Goal: Transaction & Acquisition: Purchase product/service

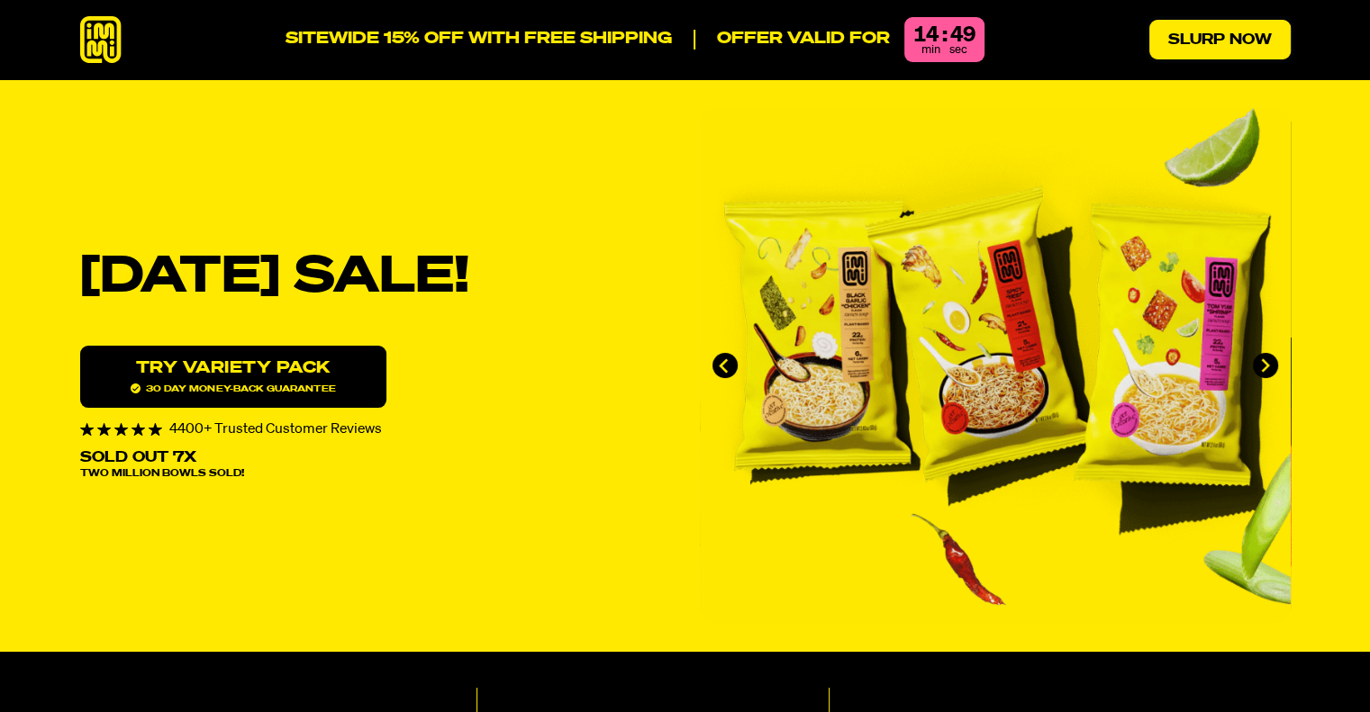
click at [1208, 35] on link "Slurp Now" at bounding box center [1219, 40] width 141 height 40
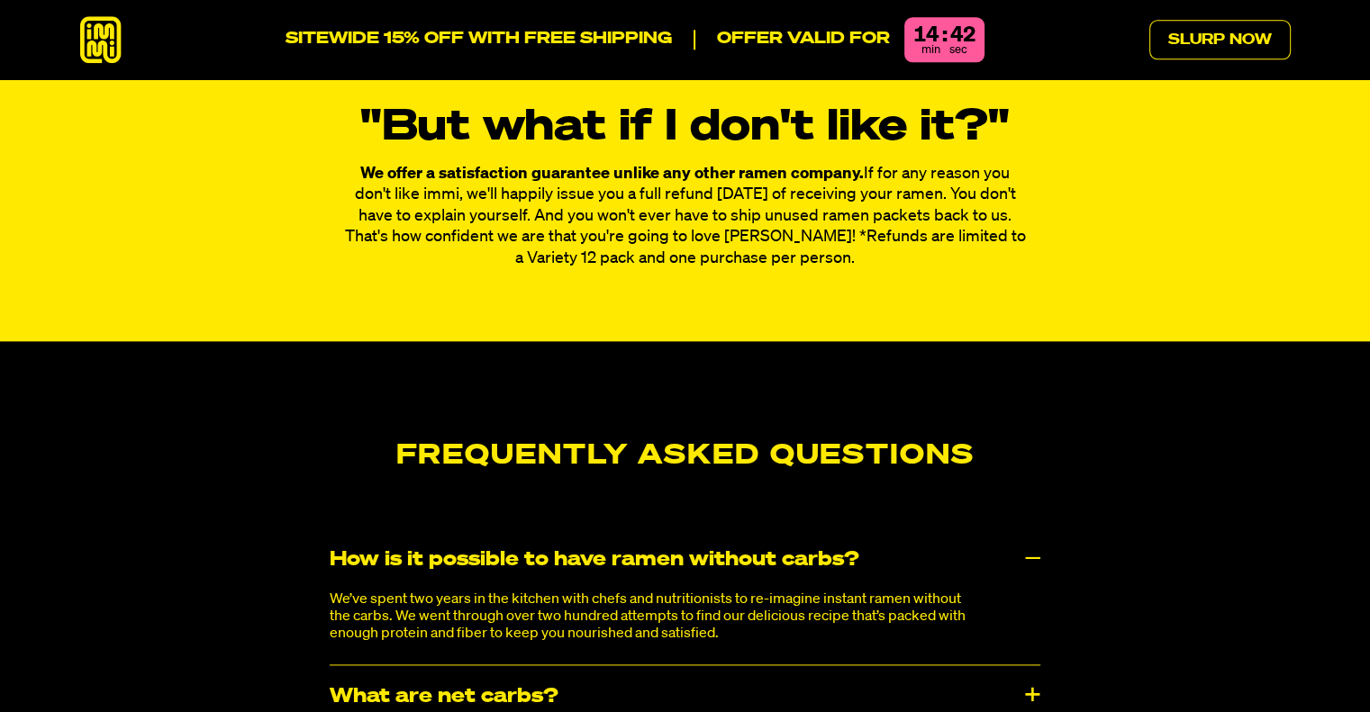
scroll to position [8832, 0]
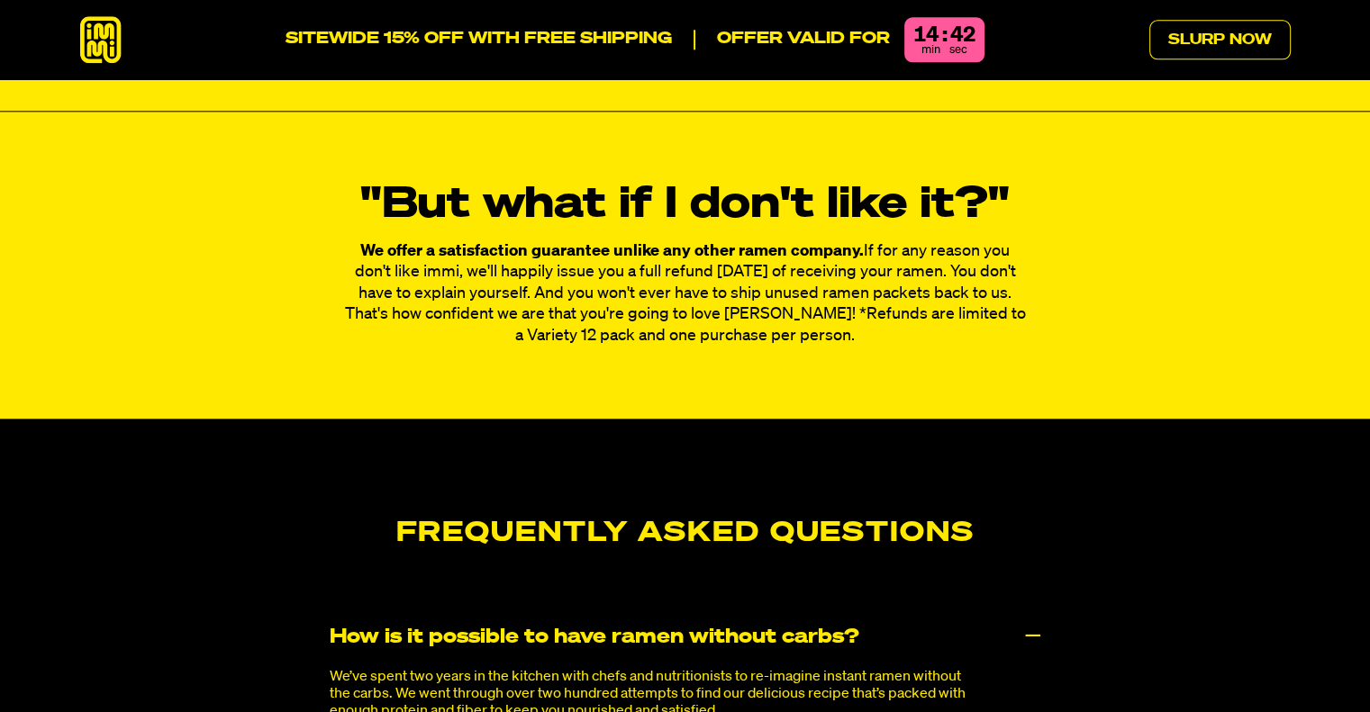
click at [120, 39] on icon at bounding box center [100, 40] width 41 height 48
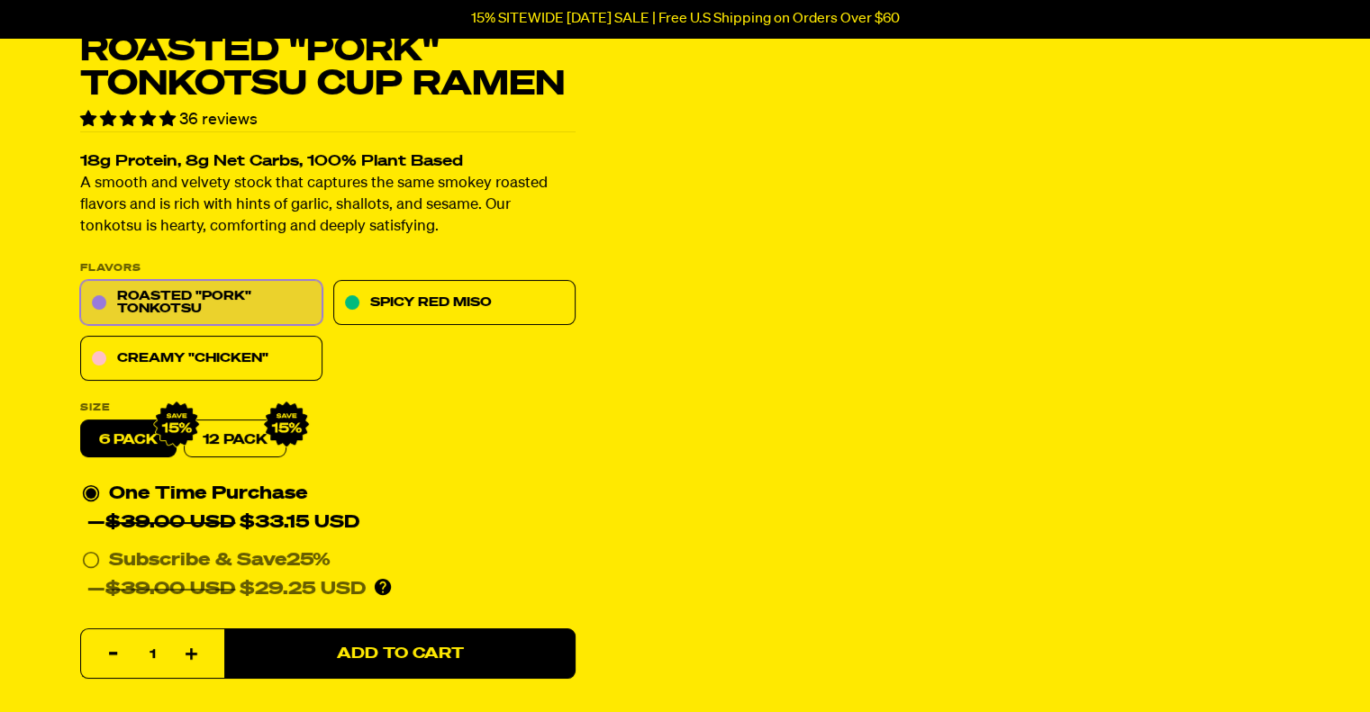
scroll to position [90, 0]
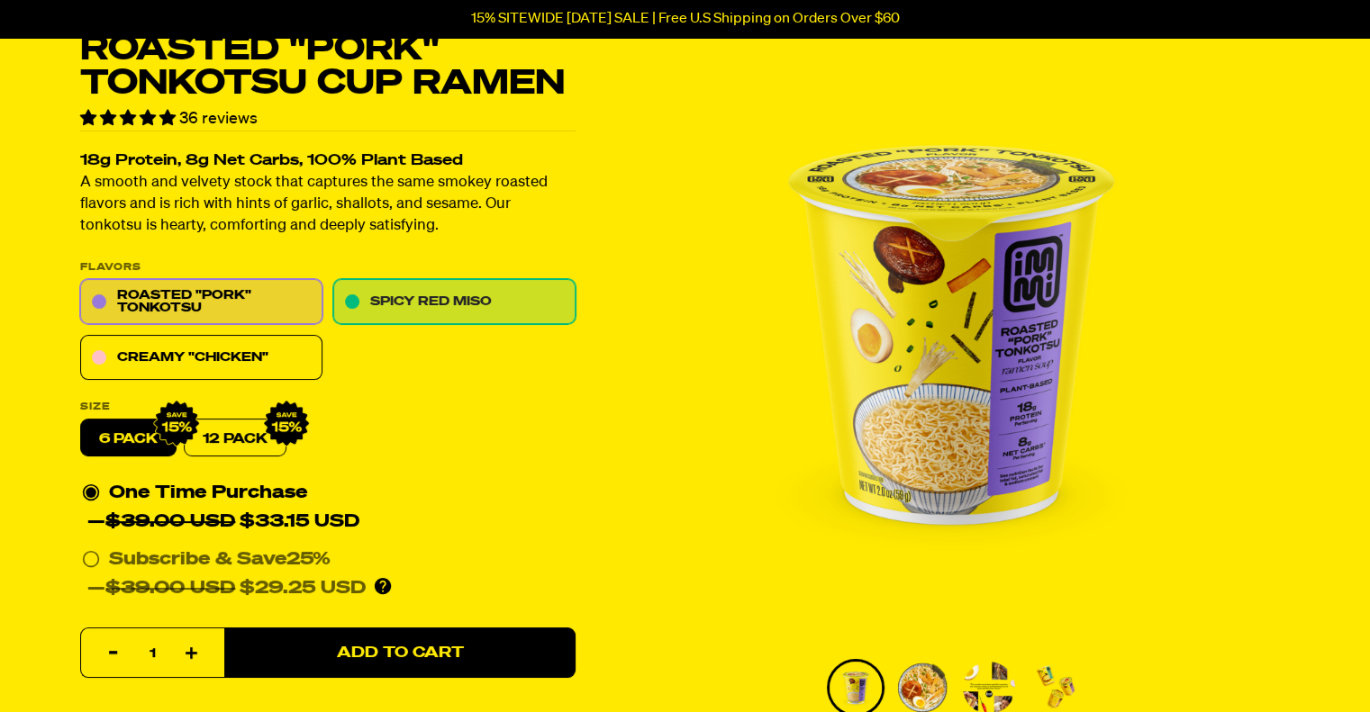
click at [484, 297] on link "Spicy Red Miso" at bounding box center [454, 302] width 242 height 45
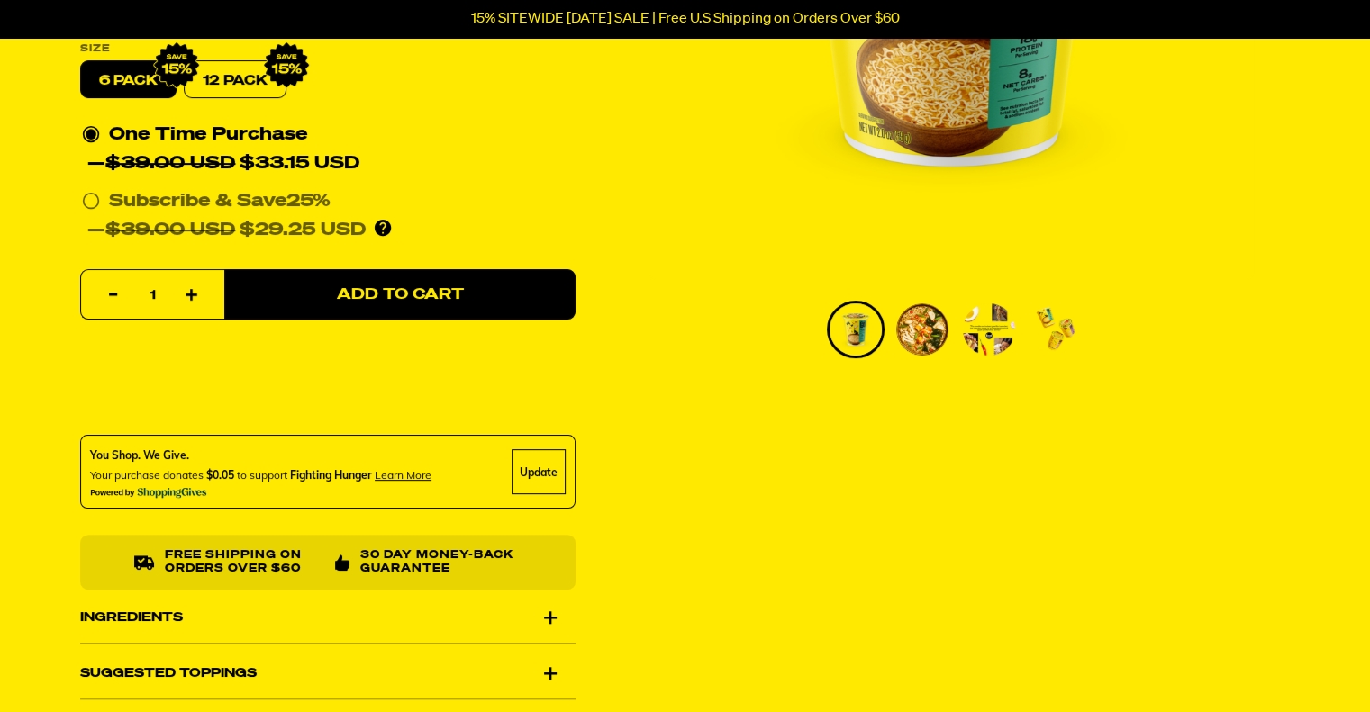
scroll to position [450, 0]
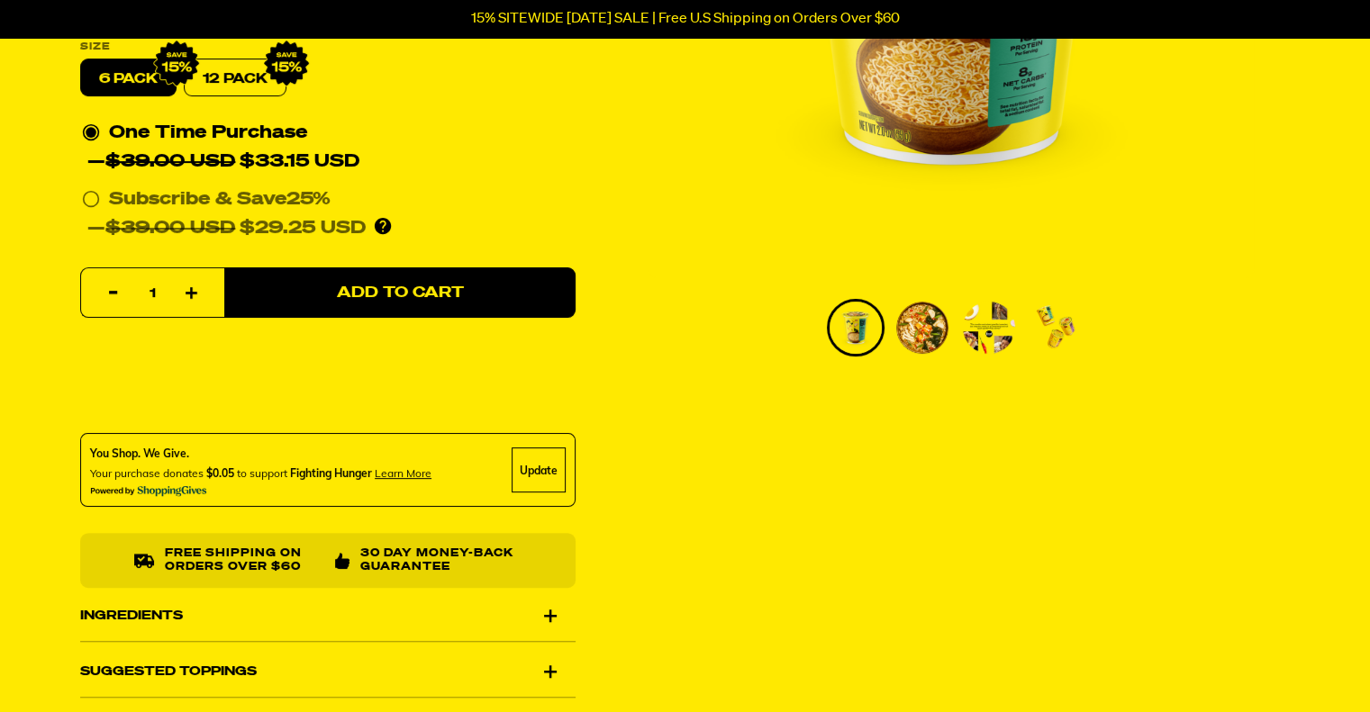
click at [927, 345] on img "Go to slide 2" at bounding box center [922, 328] width 52 height 52
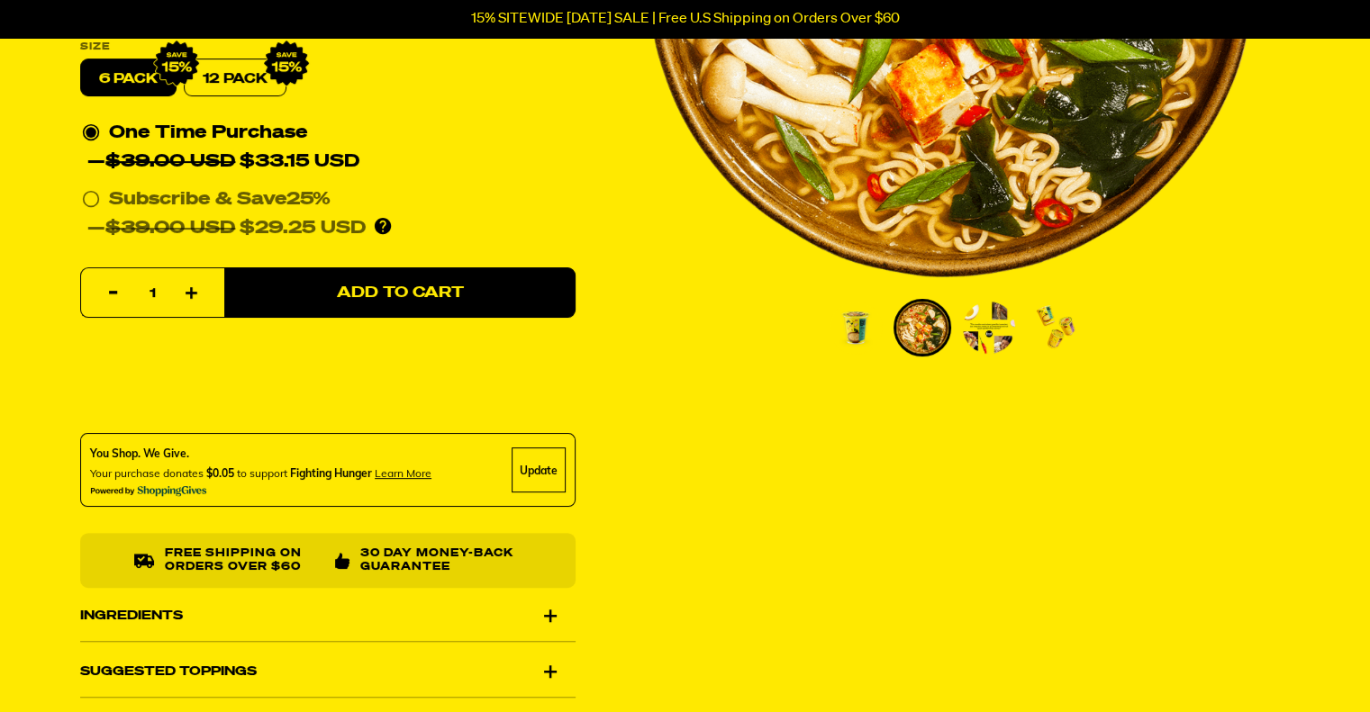
click at [921, 331] on img "Go to slide 2" at bounding box center [922, 328] width 52 height 52
click at [998, 340] on img "Go to slide 3" at bounding box center [989, 328] width 52 height 52
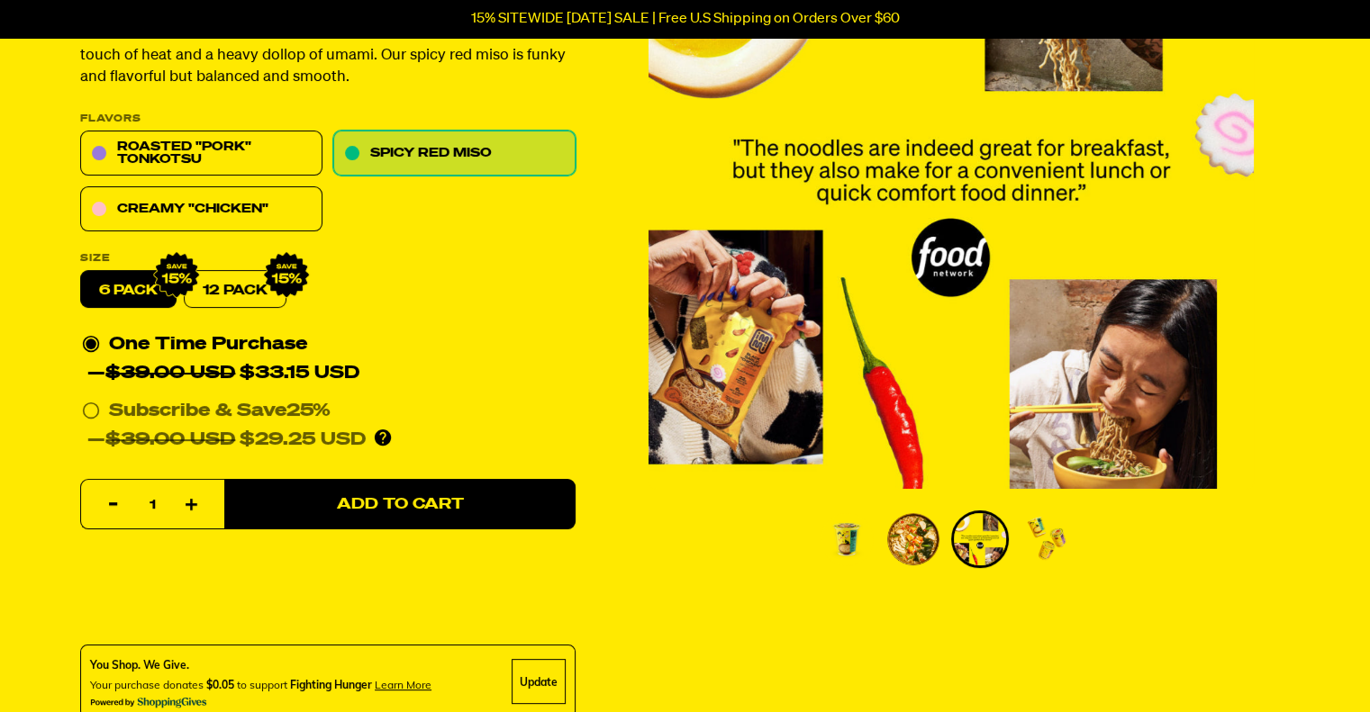
scroll to position [0, 0]
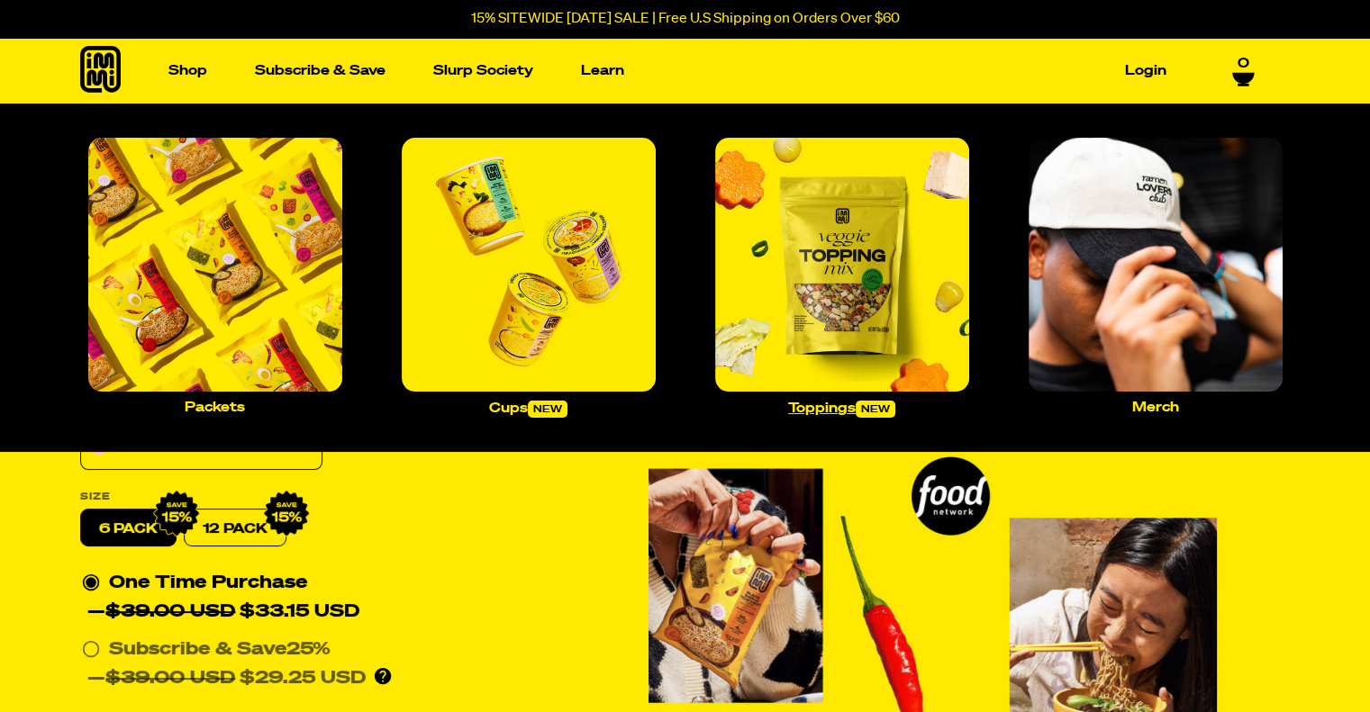
click at [830, 285] on img "Main navigation" at bounding box center [842, 265] width 254 height 254
